Goal: Find specific page/section: Find specific page/section

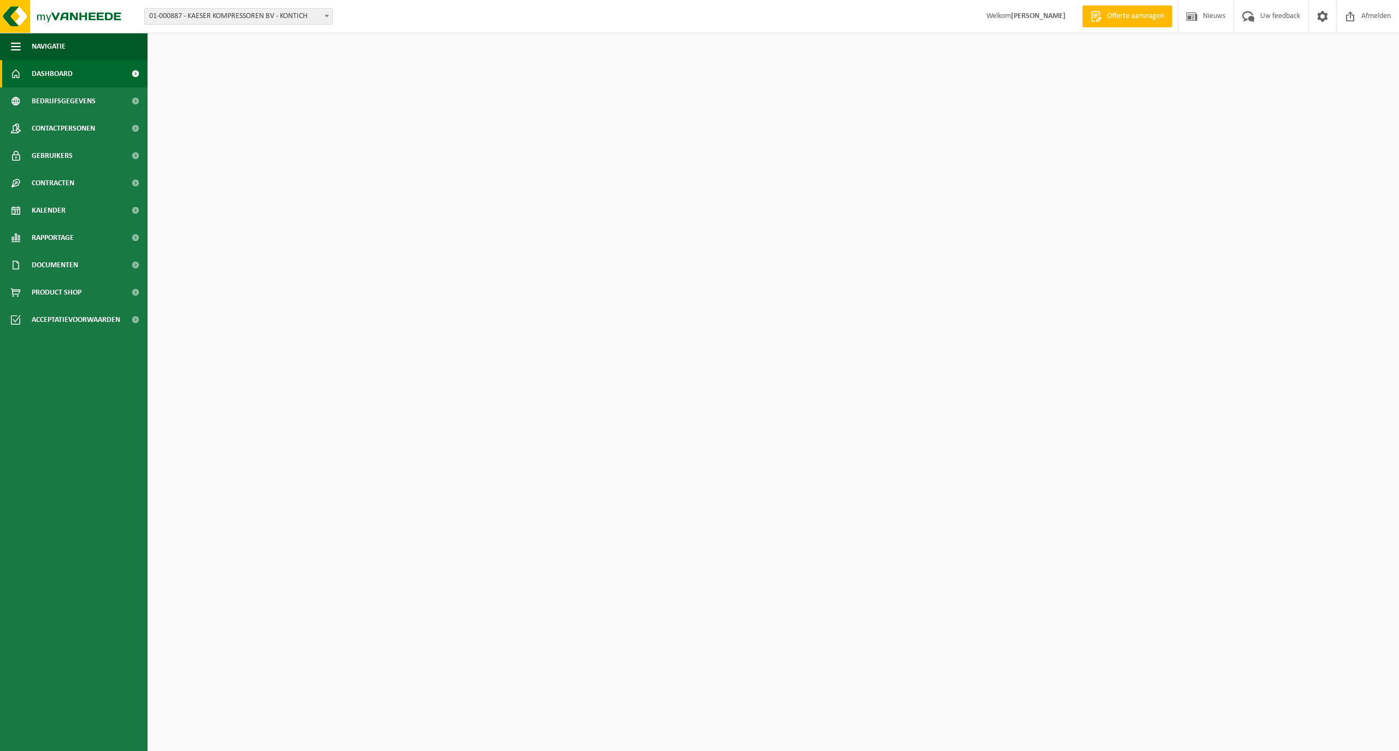
click at [80, 261] on link "Documenten" at bounding box center [74, 264] width 148 height 27
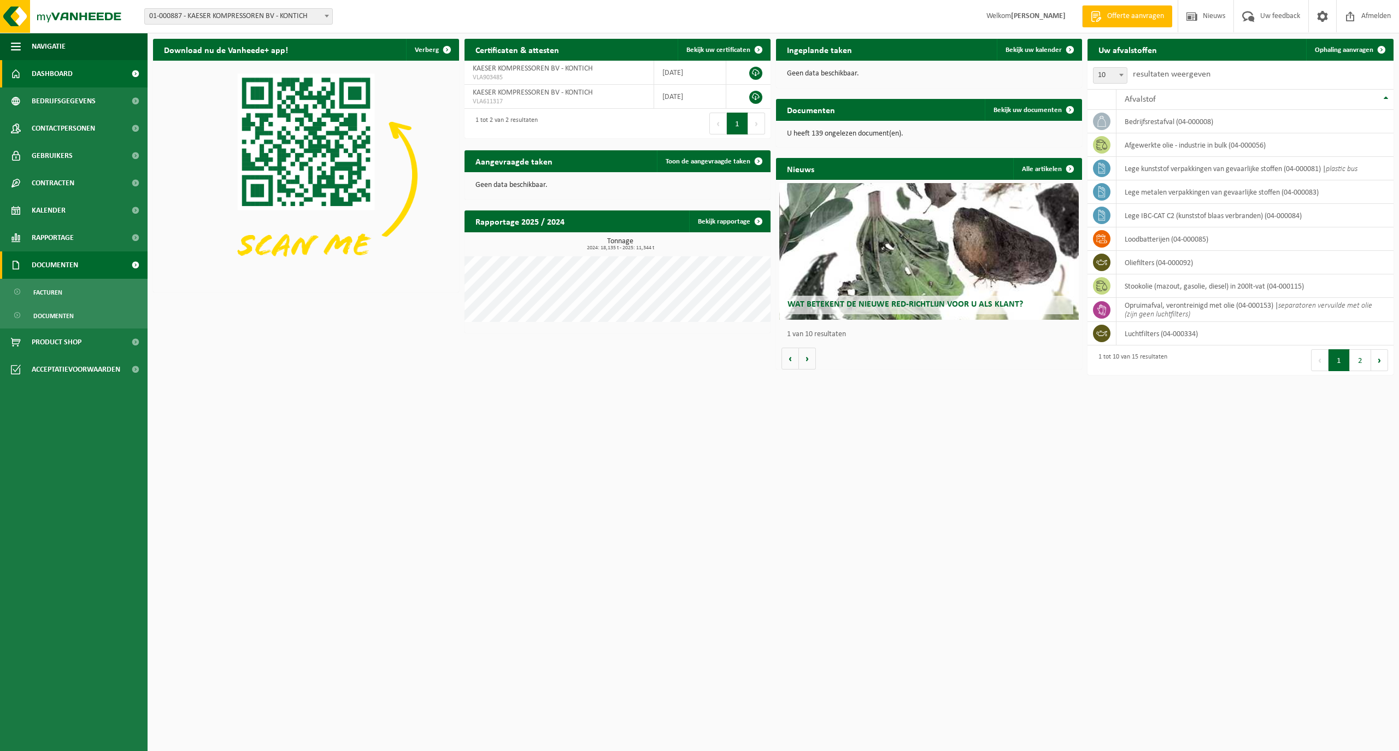
click at [74, 264] on span "Documenten" at bounding box center [55, 264] width 46 height 27
click at [59, 316] on span "Documenten" at bounding box center [53, 315] width 40 height 21
